Goal: Task Accomplishment & Management: Use online tool/utility

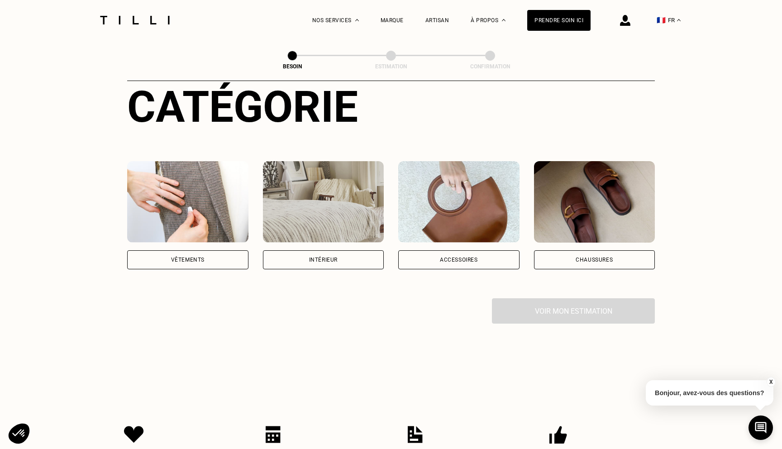
scroll to position [158, 0]
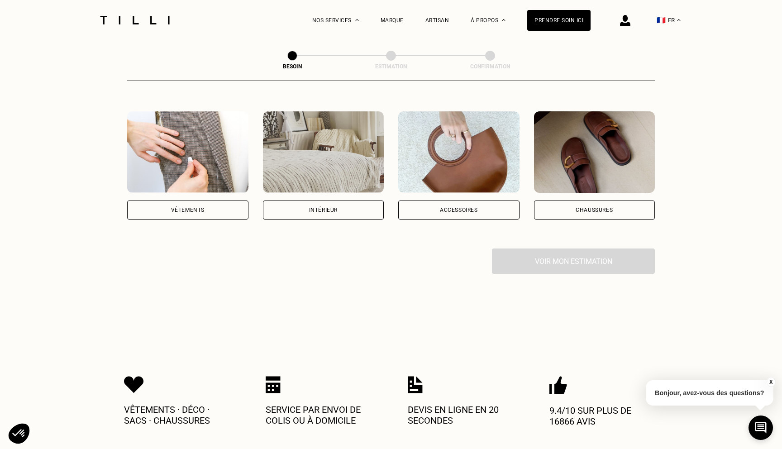
click at [201, 201] on div "Vêtements" at bounding box center [187, 210] width 121 height 19
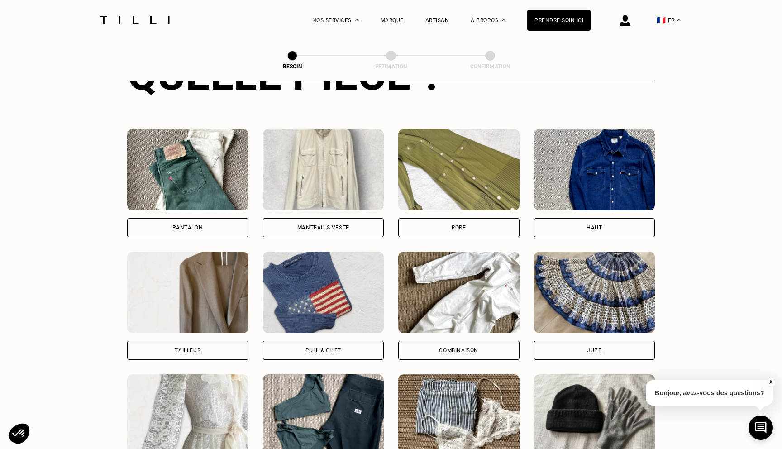
scroll to position [396, 0]
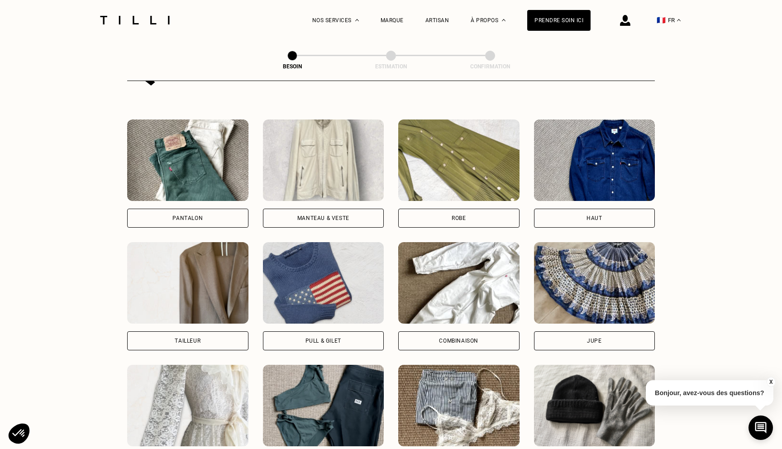
click at [196, 215] on div "Pantalon" at bounding box center [187, 217] width 30 height 5
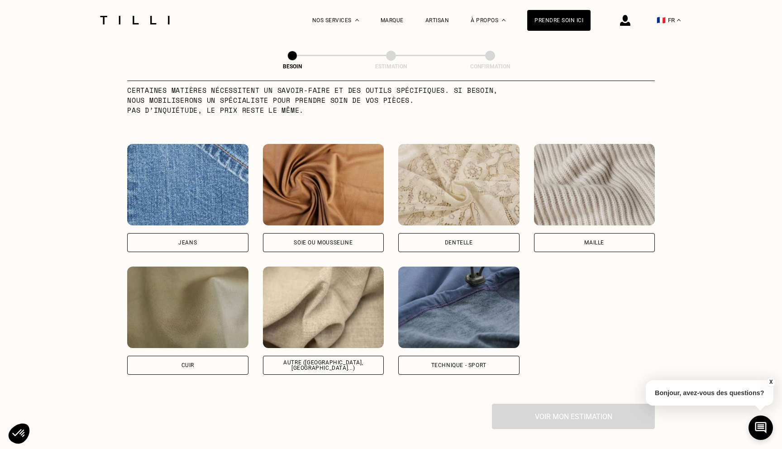
scroll to position [923, 0]
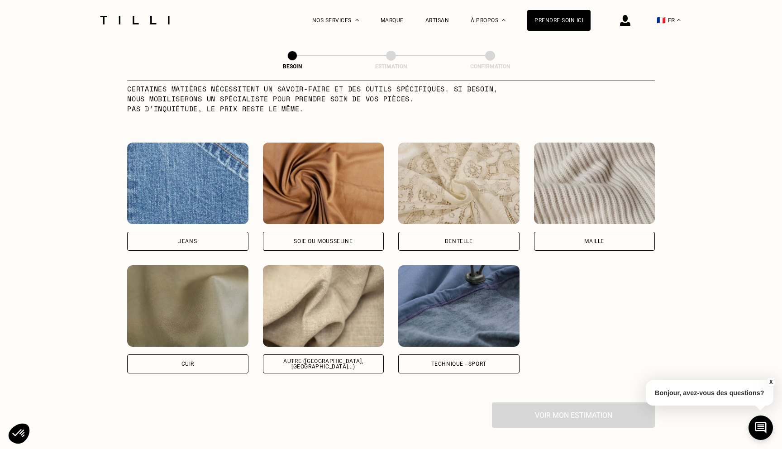
click at [196, 206] on img at bounding box center [187, 183] width 121 height 81
select select "FR"
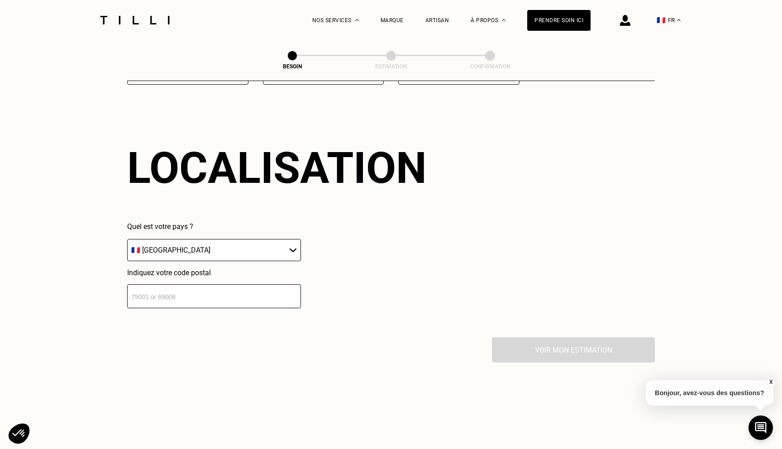
scroll to position [1214, 0]
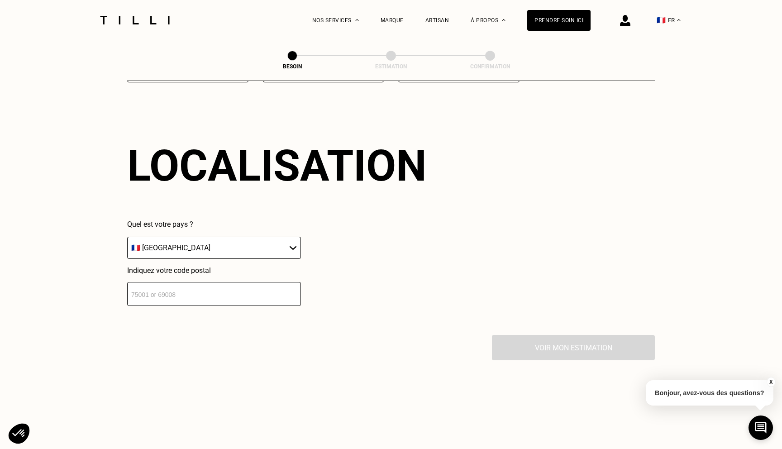
click at [189, 282] on input "number" at bounding box center [214, 294] width 174 height 24
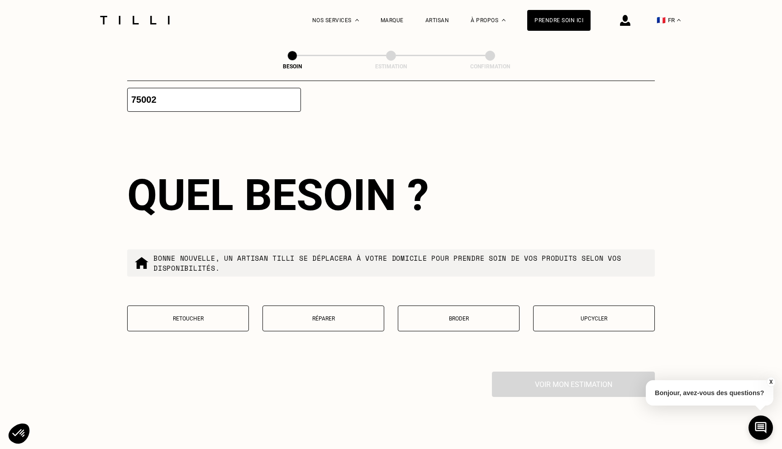
scroll to position [1438, 0]
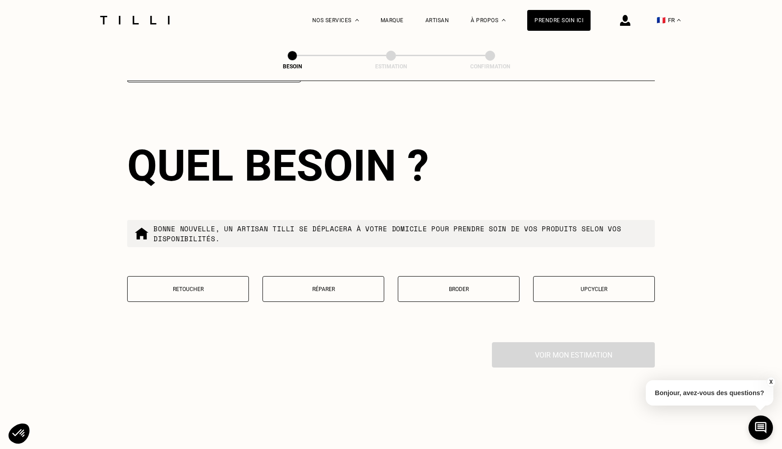
type input "75002"
click at [203, 276] on button "Retoucher" at bounding box center [188, 289] width 122 height 26
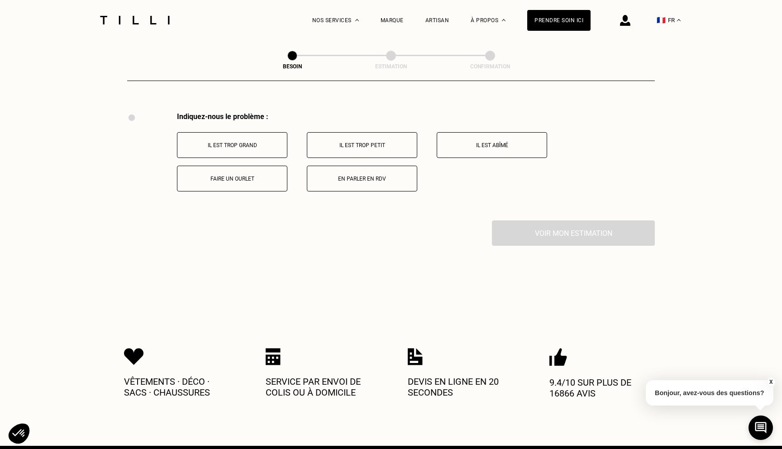
scroll to position [1669, 0]
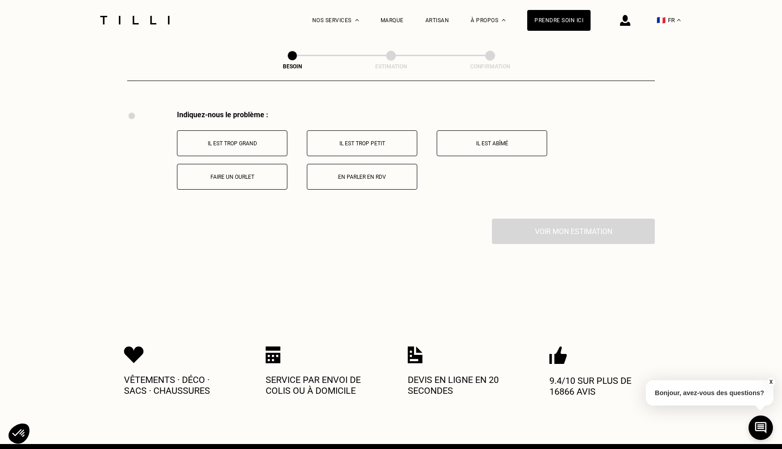
click at [232, 174] on p "Faire un ourlet" at bounding box center [232, 177] width 100 height 6
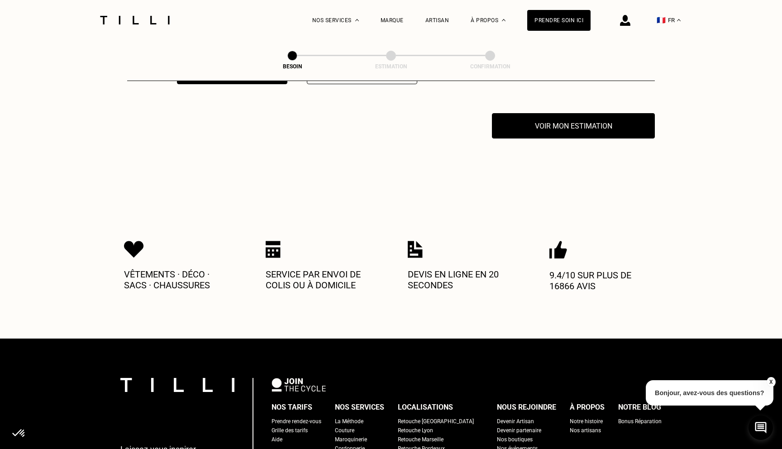
scroll to position [1778, 0]
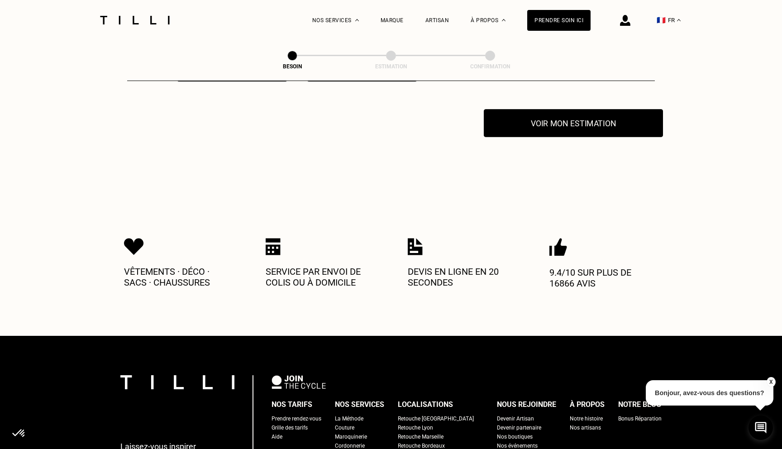
click at [580, 116] on button "Voir mon estimation" at bounding box center [573, 123] width 179 height 28
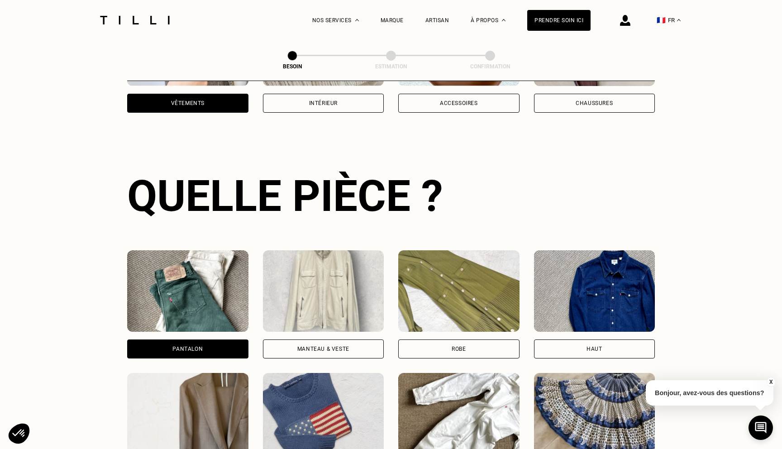
scroll to position [28, 0]
